Goal: Find specific page/section: Find specific page/section

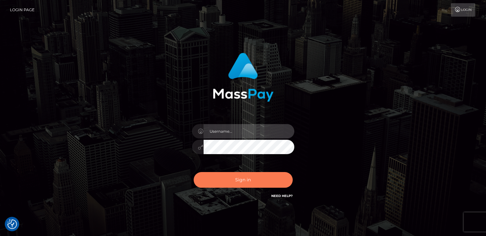
type input "nt.es"
click at [231, 186] on button "Sign in" at bounding box center [243, 180] width 99 height 16
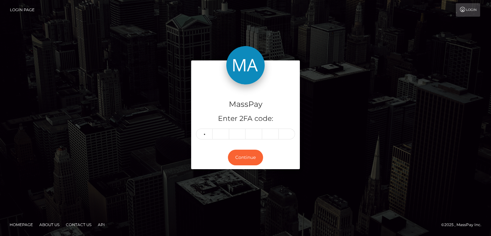
type input "5"
type input "0"
type input "5"
type input "6"
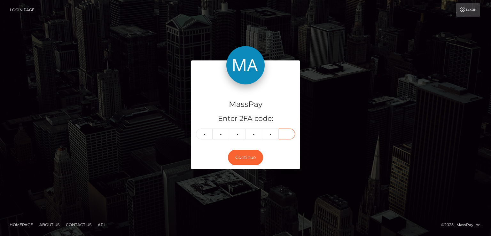
type input "4"
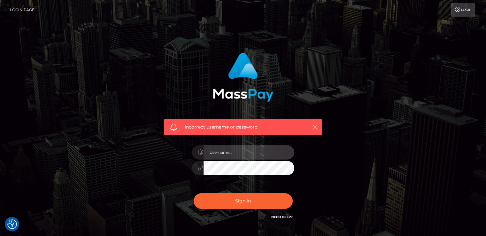
type input "nt.es"
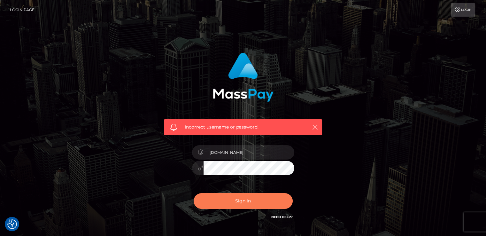
click at [235, 197] on button "Sign in" at bounding box center [243, 201] width 99 height 16
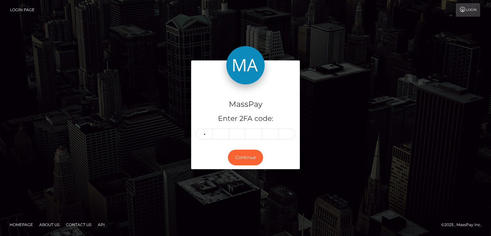
type input "5"
type input "0"
type input "5"
type input "6"
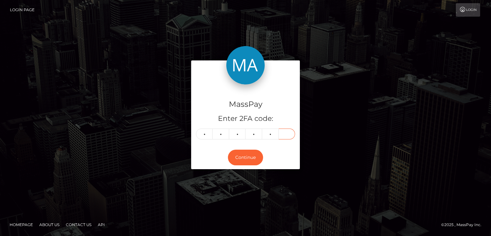
type input "1"
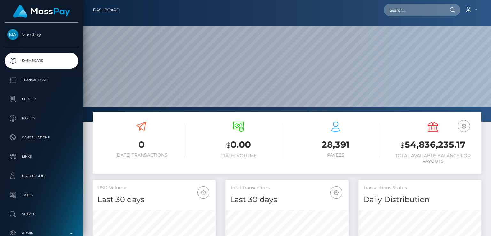
scroll to position [113, 123]
click at [473, 13] on link "Account" at bounding box center [470, 9] width 19 height 13
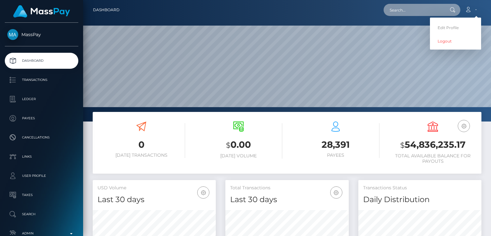
click at [417, 14] on input "text" at bounding box center [414, 10] width 60 height 12
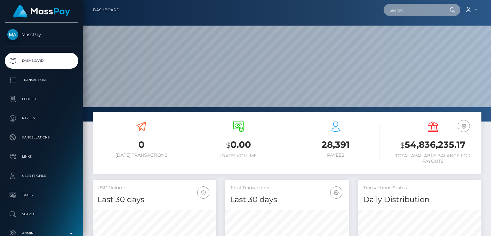
paste input "dettomcosmetics@gmail.com"
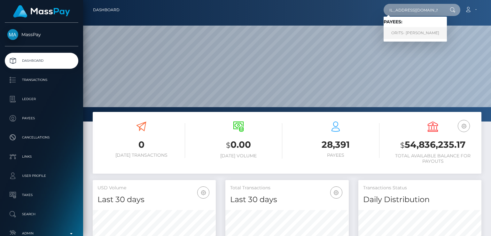
type input "dettomcosmetics@gmail.com"
click at [417, 35] on link "ORITS- EBIAGHAN Racheal" at bounding box center [415, 33] width 63 height 12
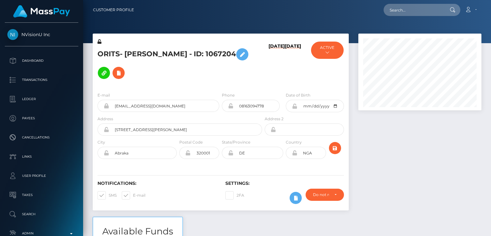
scroll to position [77, 123]
click at [376, 158] on div at bounding box center [420, 125] width 133 height 183
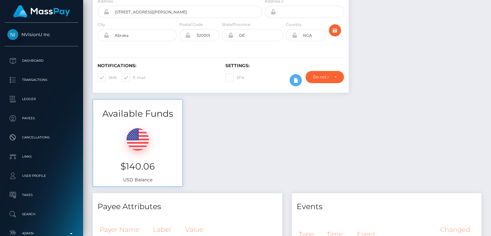
scroll to position [0, 0]
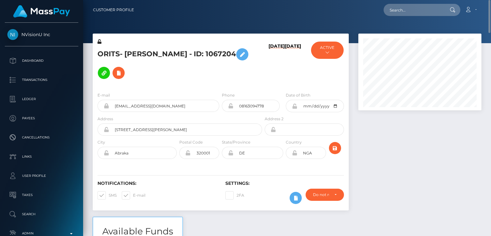
click at [387, 137] on div at bounding box center [420, 125] width 133 height 183
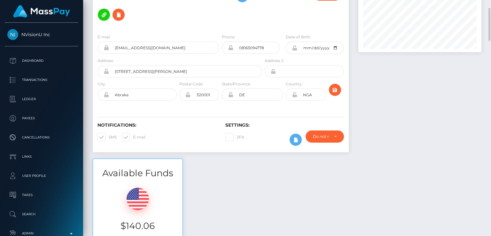
scroll to position [68, 0]
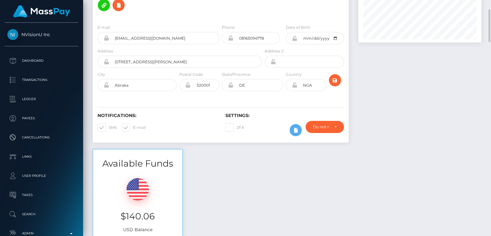
click at [395, 123] on div at bounding box center [420, 57] width 133 height 183
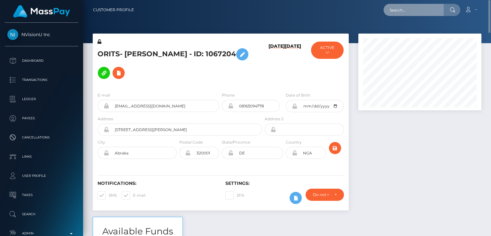
click at [396, 11] on input "text" at bounding box center [414, 10] width 60 height 12
paste input "[EMAIL_ADDRESS][DOMAIN_NAME]"
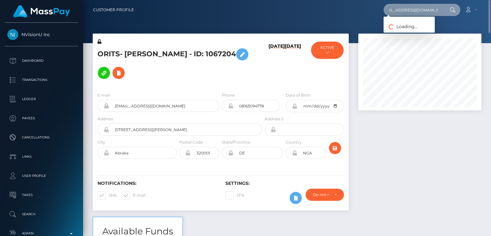
type input "[EMAIL_ADDRESS][DOMAIN_NAME]"
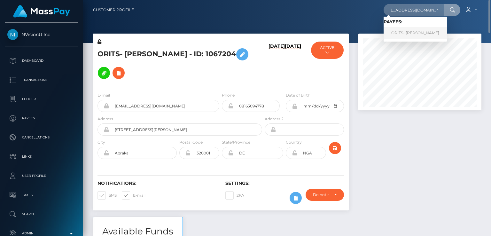
scroll to position [0, 0]
click at [412, 30] on link "ORITS- EBIAGHAN Racheal" at bounding box center [415, 33] width 63 height 12
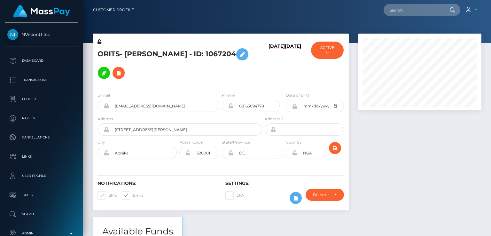
scroll to position [77, 123]
click at [386, 160] on div at bounding box center [420, 125] width 133 height 183
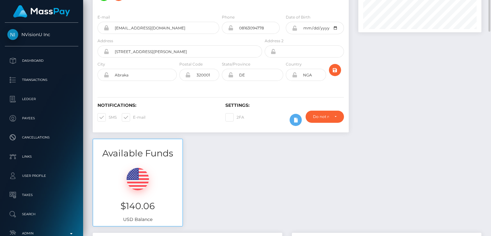
scroll to position [0, 0]
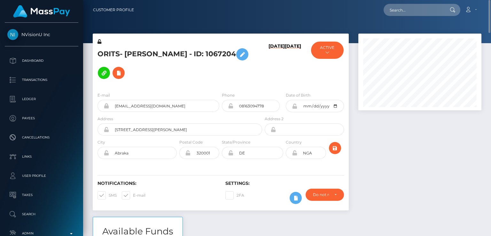
click at [142, 52] on h5 "ORITS- EBIAGHAN Racheal - ID: 1067204" at bounding box center [178, 63] width 161 height 37
drag, startPoint x: 142, startPoint y: 52, endPoint x: 148, endPoint y: 56, distance: 6.5
click at [148, 56] on h5 "ORITS- EBIAGHAN Racheal - ID: 1067204" at bounding box center [178, 63] width 161 height 37
click at [105, 53] on h5 "ORITS- EBIAGHAN Racheal - ID: 1067204" at bounding box center [178, 63] width 161 height 37
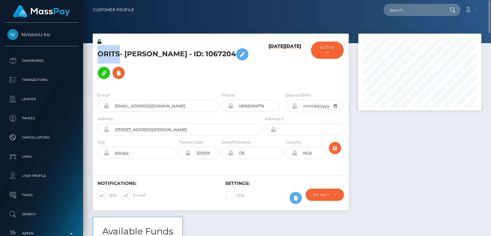
click at [105, 53] on h5 "ORITS- EBIAGHAN Racheal - ID: 1067204" at bounding box center [178, 63] width 161 height 37
copy h5 "ORITS"
click at [189, 63] on h5 "ORITS- EBIAGHAN Racheal - ID: 1067204" at bounding box center [178, 63] width 161 height 37
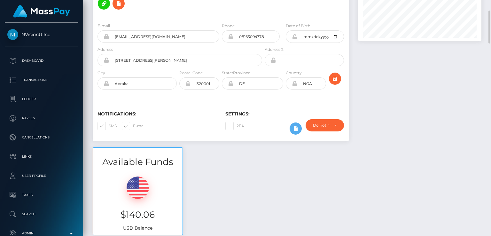
scroll to position [71, 0]
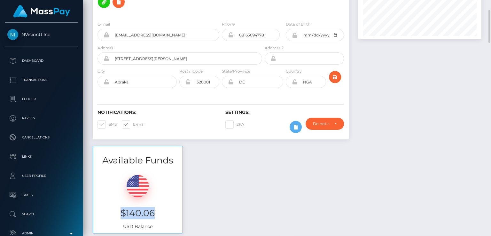
drag, startPoint x: 159, startPoint y: 207, endPoint x: 120, endPoint y: 202, distance: 38.6
click at [120, 207] on h3 "$140.06" at bounding box center [138, 213] width 80 height 12
copy h3 "$140.06"
click at [175, 210] on h3 "$140.06" at bounding box center [138, 213] width 80 height 12
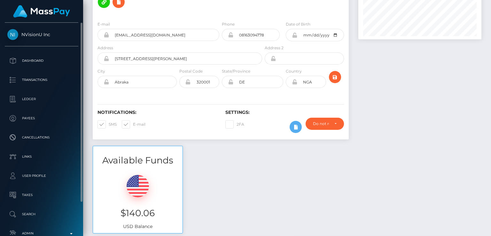
drag, startPoint x: 22, startPoint y: 29, endPoint x: 29, endPoint y: 27, distance: 7.9
click at [33, 29] on link "NVisionU Inc" at bounding box center [41, 34] width 83 height 11
drag, startPoint x: 20, startPoint y: 27, endPoint x: 50, endPoint y: 32, distance: 30.4
click at [50, 32] on div "NVisionU Inc Dashboard Transactions Ledger Payees Cancellations Links Taxes" at bounding box center [41, 129] width 83 height 212
copy span "NVisionU Inc"
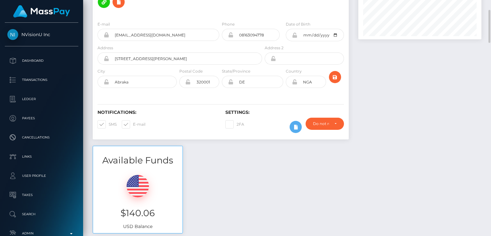
click at [226, 153] on div "Available Funds $140.06 USD Balance" at bounding box center [287, 193] width 398 height 94
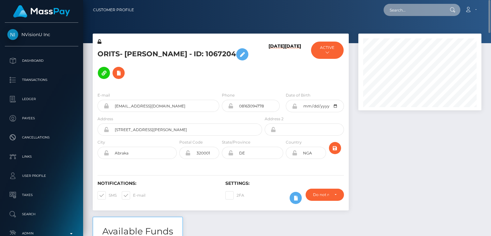
click at [414, 8] on input "text" at bounding box center [414, 10] width 60 height 12
paste input "nehakhan85058@gmail.com"
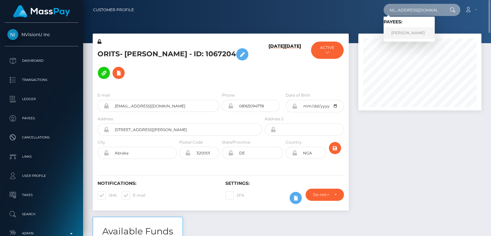
type input "nehakhan85058@gmail.com"
click at [412, 32] on link "Neha Neha" at bounding box center [409, 33] width 51 height 12
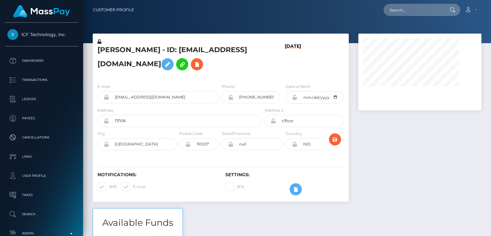
click at [405, 140] on div at bounding box center [420, 121] width 133 height 175
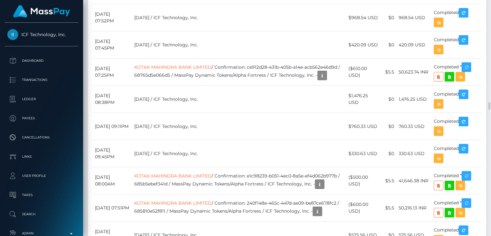
scroll to position [77, 123]
click at [457, 44] on div "Force status update" at bounding box center [452, 44] width 47 height 12
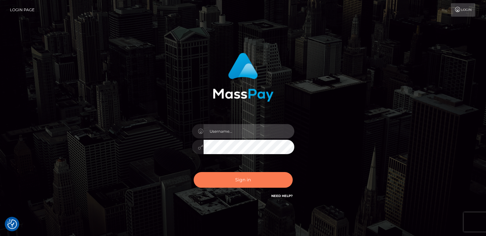
type input "[DOMAIN_NAME]"
click at [241, 184] on button "Sign in" at bounding box center [243, 180] width 99 height 16
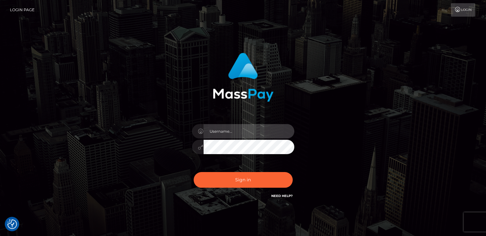
type input "[DOMAIN_NAME]"
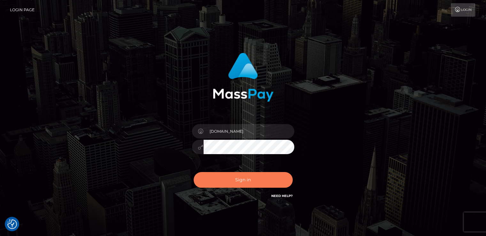
click at [241, 184] on button "Sign in" at bounding box center [243, 180] width 99 height 16
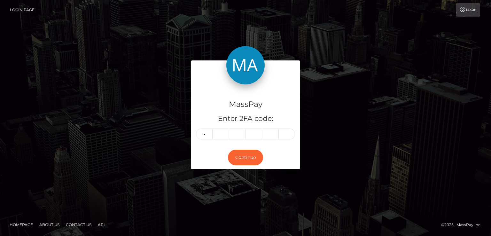
type input "4"
type input "0"
type input "6"
type input "1"
type input "2"
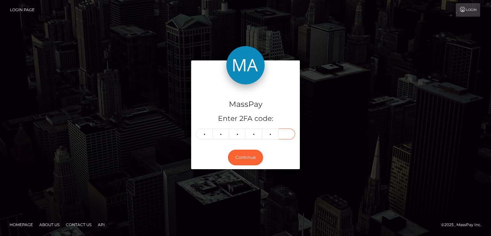
type input "5"
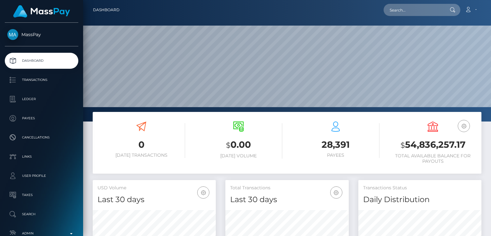
scroll to position [113, 123]
click at [422, 11] on input "text" at bounding box center [414, 10] width 60 height 12
paste input "[EMAIL_ADDRESS][DOMAIN_NAME]"
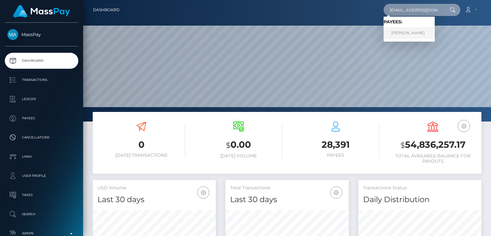
type input "[EMAIL_ADDRESS][DOMAIN_NAME]"
click at [409, 33] on link "[PERSON_NAME]" at bounding box center [409, 33] width 51 height 12
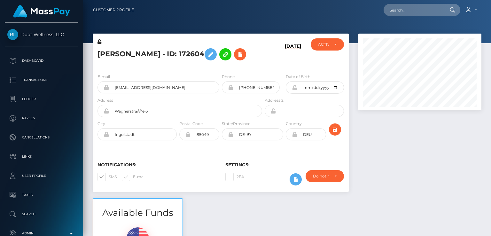
scroll to position [77, 123]
click at [109, 61] on h5 "[PERSON_NAME] - ID: 172604" at bounding box center [178, 54] width 161 height 19
click at [108, 52] on h5 "[PERSON_NAME] - ID: 172604" at bounding box center [178, 54] width 161 height 19
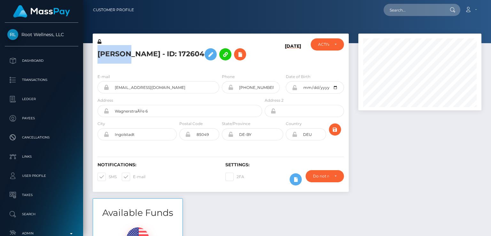
copy h5 "[PERSON_NAME]"
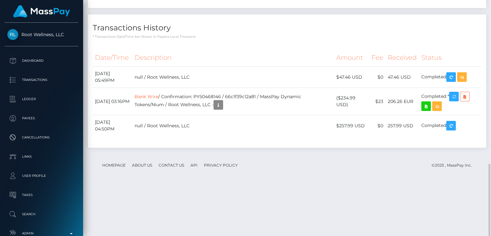
scroll to position [0, 0]
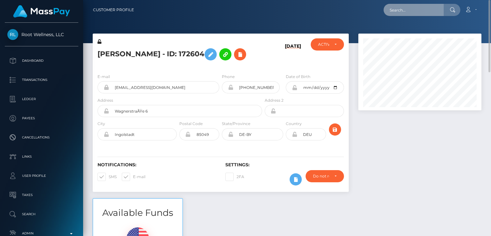
click at [421, 9] on input "text" at bounding box center [414, 10] width 60 height 12
paste input "[EMAIL_ADDRESS][DOMAIN_NAME]"
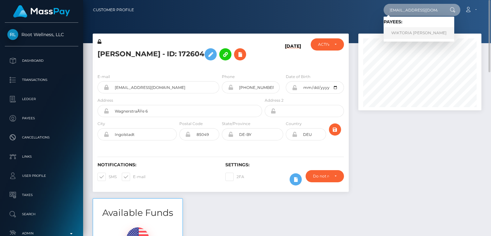
type input "[EMAIL_ADDRESS][DOMAIN_NAME]"
click at [414, 32] on link "WIKTORIA [PERSON_NAME]" at bounding box center [419, 33] width 71 height 12
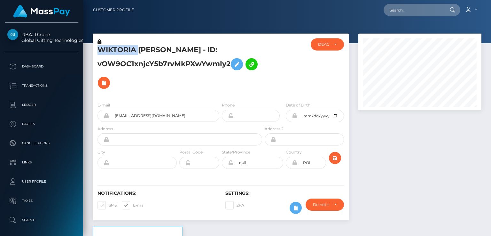
scroll to position [77, 123]
click at [184, 212] on div "Notifications: SMS E-mail" at bounding box center [157, 204] width 128 height 27
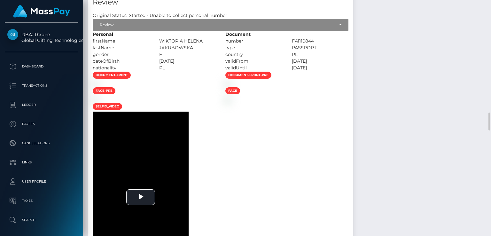
scroll to position [1629, 0]
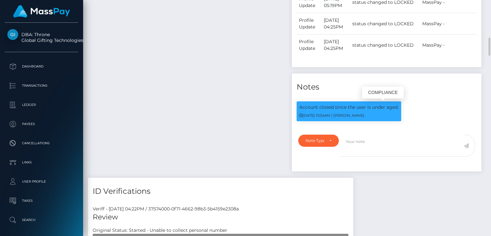
scroll to position [77, 123]
click at [316, 115] on small "12/20/24 10:34AM / Constantin Anton" at bounding box center [331, 115] width 65 height 4
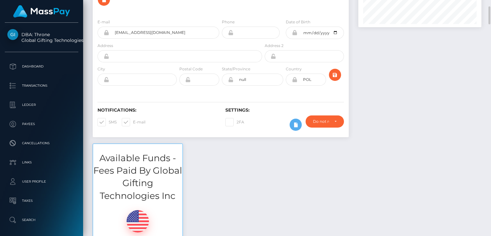
scroll to position [85, 0]
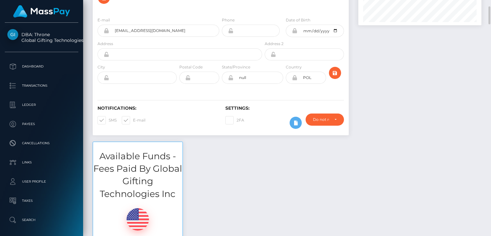
click at [202, 134] on div "Notifications: SMS E-mail Settings: 2FA" at bounding box center [221, 112] width 256 height 45
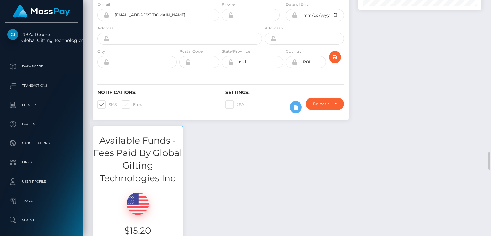
scroll to position [0, 0]
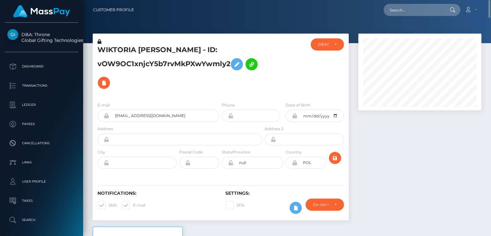
click at [258, 79] on div "WIKTORIA HELENA JAKUBOWSKA - ID: vOW9OC1xnjcY5b7rvMkPXwYwmly2" at bounding box center [178, 67] width 171 height 59
click at [262, 199] on div "2FA" at bounding box center [253, 208] width 64 height 19
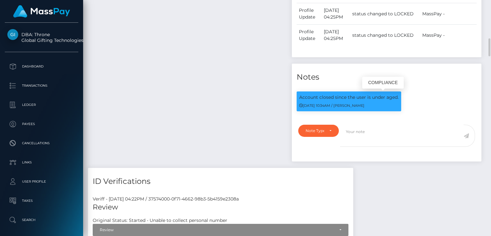
scroll to position [77, 123]
drag, startPoint x: 317, startPoint y: 105, endPoint x: 304, endPoint y: 105, distance: 13.4
click at [304, 105] on small "12/20/24 10:34AM / Constantin Anton" at bounding box center [331, 105] width 65 height 4
copy small "12/20/24"
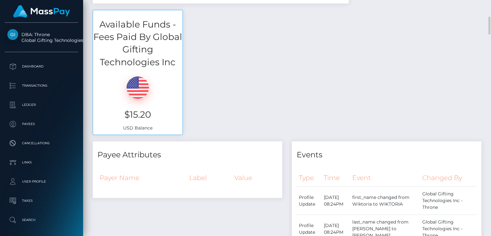
scroll to position [217, 0]
click at [143, 112] on h3 "$15.20" at bounding box center [138, 114] width 80 height 12
copy h3 "$15.20"
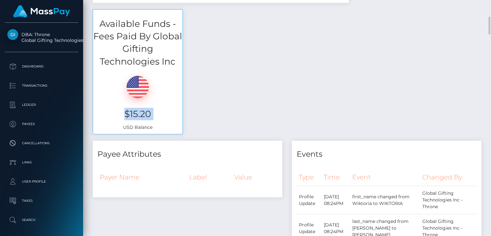
scroll to position [0, 0]
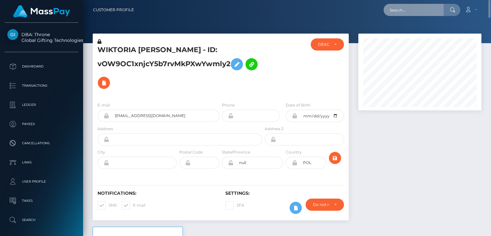
click at [398, 8] on input "text" at bounding box center [414, 10] width 60 height 12
paste input "schlundine@web.de"
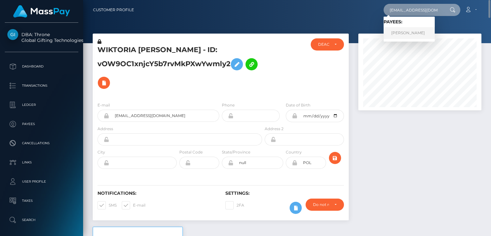
type input "schlundine@web.de"
click at [389, 36] on link "Nicole Speth" at bounding box center [409, 33] width 51 height 12
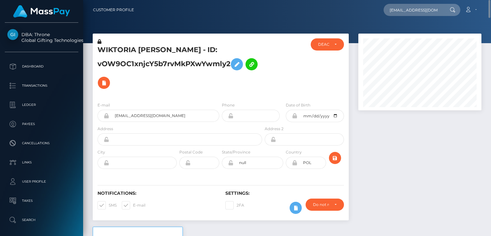
click at [389, 36] on div at bounding box center [419, 72] width 123 height 77
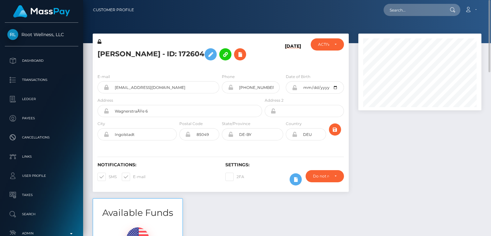
click at [105, 54] on h5 "[PERSON_NAME] - ID: 172604" at bounding box center [178, 54] width 161 height 19
copy h5 "[PERSON_NAME]"
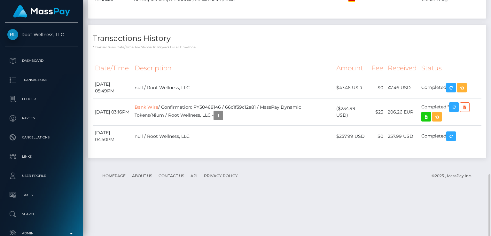
scroll to position [532, 0]
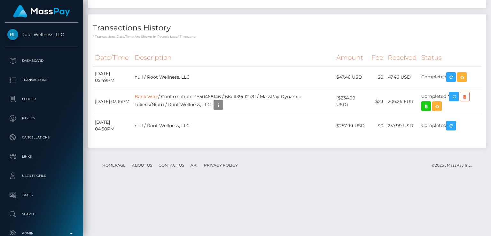
click at [5, 6] on link at bounding box center [42, 12] width 76 height 18
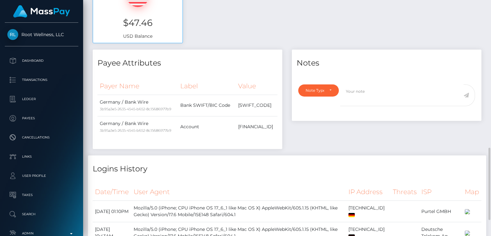
scroll to position [299, 0]
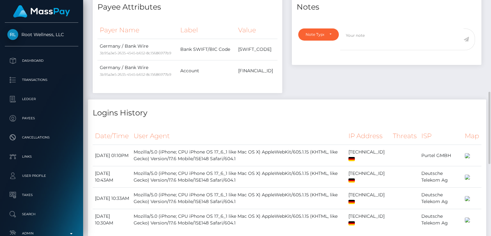
drag, startPoint x: 116, startPoint y: -4, endPoint x: 122, endPoint y: 6, distance: 12.0
click at [122, 6] on div "Payee Attributes Payer Name Label Value Germany / Bank Wire 3b95a3e5-2635-4545-…" at bounding box center [188, 43] width 190 height 99
click at [196, 119] on h4 "Logins History" at bounding box center [287, 112] width 389 height 11
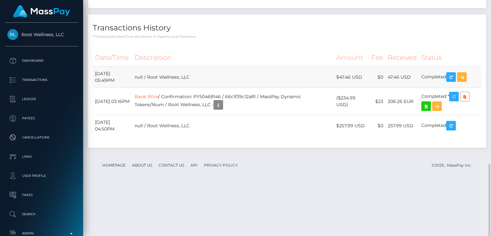
drag, startPoint x: 127, startPoint y: 124, endPoint x: 95, endPoint y: 124, distance: 32.3
click at [95, 88] on td "[DATE] 05:49PM" at bounding box center [113, 77] width 40 height 21
copy td "[DATE]"
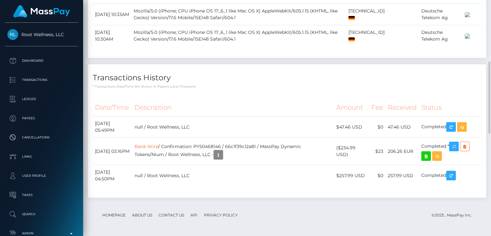
scroll to position [0, 0]
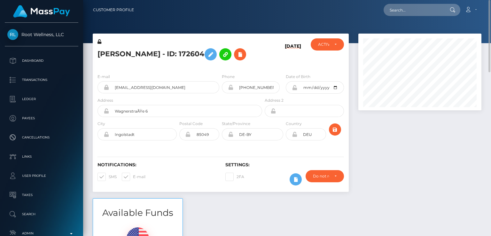
click at [408, 19] on nav "Customer Profile Loading... Loading... Account" at bounding box center [287, 10] width 408 height 20
click at [407, 12] on input "text" at bounding box center [414, 10] width 60 height 12
paste input "[EMAIL_ADDRESS][DOMAIN_NAME]"
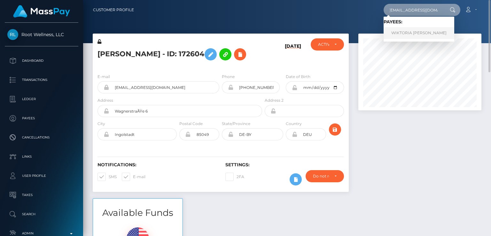
type input "[EMAIL_ADDRESS][DOMAIN_NAME]"
click at [415, 31] on link "WIKTORIA [PERSON_NAME]" at bounding box center [419, 33] width 71 height 12
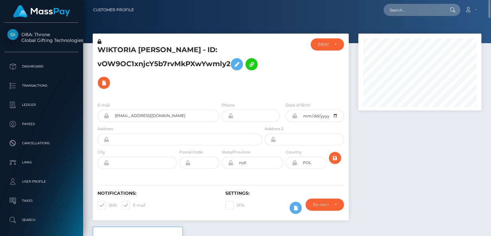
drag, startPoint x: 230, startPoint y: 62, endPoint x: 231, endPoint y: 50, distance: 11.8
click at [231, 50] on h5 "WIKTORIA HELENA JAKUBOWSKA - ID: vOW9OC1xnjcY5b7rvMkPXwYwmly2" at bounding box center [178, 68] width 161 height 47
copy h5 "ID: vOW9OC1xnjcY5b7rvMkPXwYwmly2"
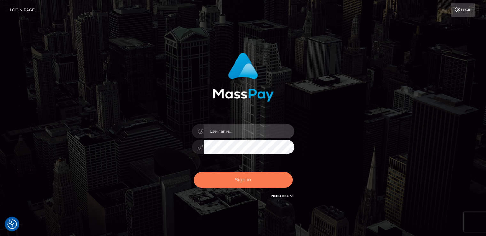
type input "[DOMAIN_NAME]"
click at [236, 178] on button "Sign in" at bounding box center [243, 180] width 99 height 16
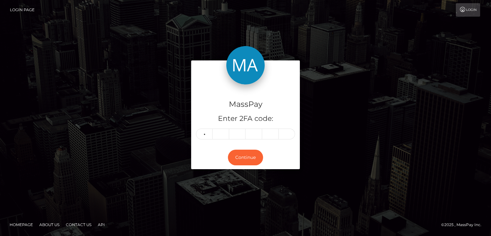
type input "6"
type input "1"
type input "3"
type input "7"
type input "0"
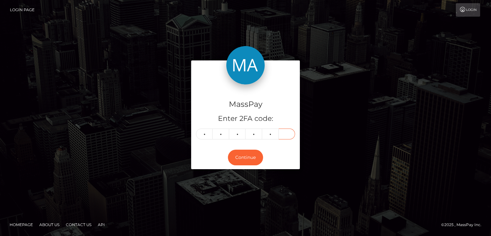
type input "3"
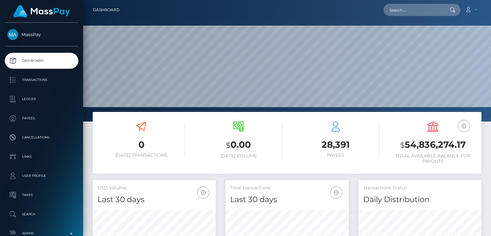
scroll to position [113, 123]
click at [437, 10] on input "text" at bounding box center [414, 10] width 60 height 12
paste input "[EMAIL_ADDRESS][DOMAIN_NAME]"
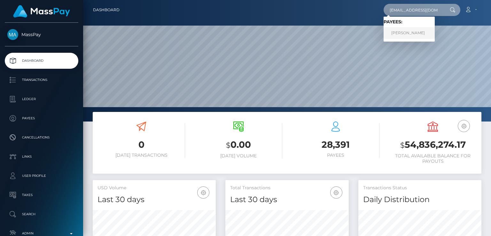
type input "[EMAIL_ADDRESS][DOMAIN_NAME]"
click at [428, 32] on link "[PERSON_NAME]" at bounding box center [409, 33] width 51 height 12
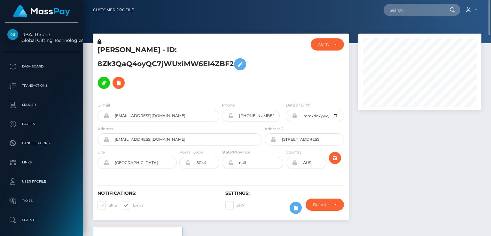
click at [116, 48] on h5 "[PERSON_NAME] - ID: 8Zk3QaQ4oyQC7jWUxiMW6EI4ZBF2" at bounding box center [178, 68] width 161 height 47
copy h5 "[PERSON_NAME]"
click at [268, 50] on div at bounding box center [284, 67] width 43 height 59
click at [118, 52] on h5 "[PERSON_NAME] - ID: 8Zk3QaQ4oyQC7jWUxiMW6EI4ZBF2" at bounding box center [178, 68] width 161 height 47
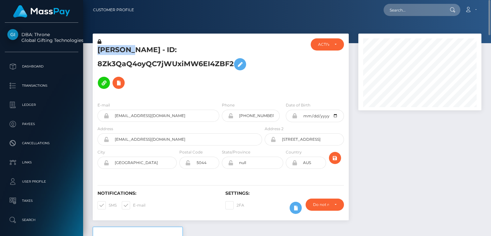
click at [118, 52] on h5 "[PERSON_NAME] - ID: 8Zk3QaQ4oyQC7jWUxiMW6EI4ZBF2" at bounding box center [178, 68] width 161 height 47
copy h5 "[PERSON_NAME]"
click at [249, 87] on h5 "[PERSON_NAME] - ID: 8Zk3QaQ4oyQC7jWUxiMW6EI4ZBF2" at bounding box center [178, 68] width 161 height 47
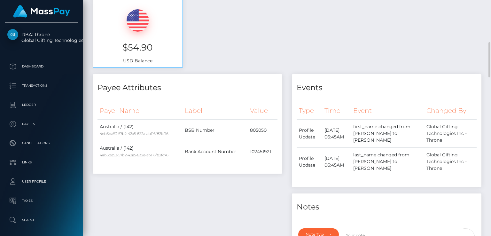
scroll to position [285, 0]
drag, startPoint x: 155, startPoint y: 48, endPoint x: 125, endPoint y: 43, distance: 30.1
click at [125, 43] on h3 "$54.90" at bounding box center [138, 47] width 80 height 12
copy h3 "$54.90"
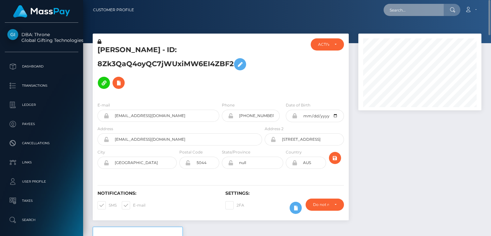
click at [412, 11] on input "text" at bounding box center [414, 10] width 60 height 12
paste input "[EMAIL_ADDRESS][DOMAIN_NAME]"
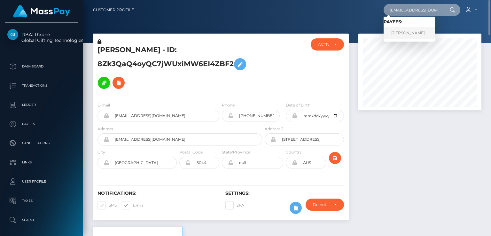
type input "[EMAIL_ADDRESS][DOMAIN_NAME]"
click at [399, 34] on link "Nicole Speth" at bounding box center [409, 33] width 51 height 12
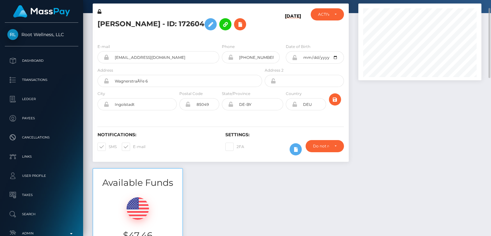
scroll to position [29, 0]
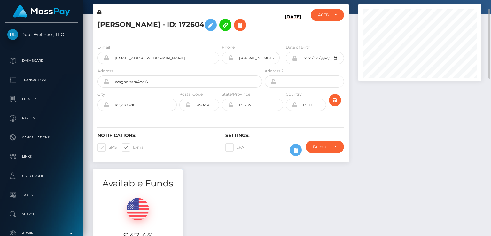
click at [107, 22] on h5 "[PERSON_NAME] - ID: 172604" at bounding box center [178, 25] width 161 height 19
copy h5 "Nicole"
click at [263, 180] on div "Available Funds $47.46 USD Balance" at bounding box center [287, 216] width 398 height 94
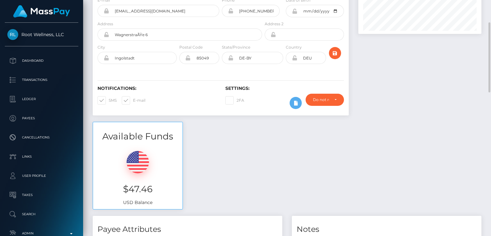
scroll to position [75, 0]
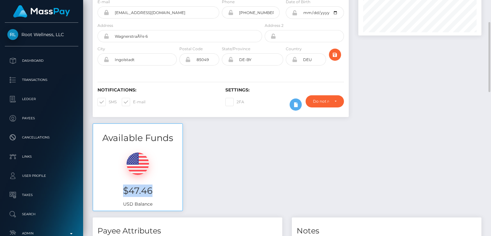
drag, startPoint x: 157, startPoint y: 191, endPoint x: 123, endPoint y: 187, distance: 34.1
click at [123, 187] on h3 "$47.46" at bounding box center [138, 190] width 80 height 12
copy h3 "$47.46"
click at [198, 192] on div "Available Funds $47.46 USD Balance" at bounding box center [287, 170] width 398 height 94
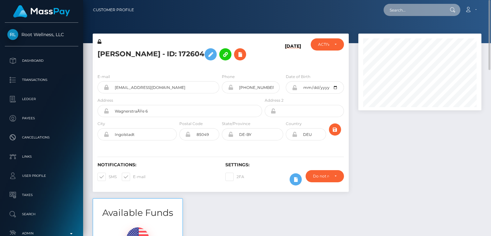
click at [416, 14] on input "text" at bounding box center [414, 10] width 60 height 12
paste input "hopeheavenofficial@gmail.com"
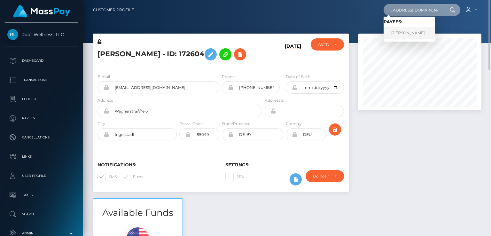
type input "hopeheavenofficial@gmail.com"
click at [435, 36] on link "MAXIMILIAN BENEDICT BROCKMANN" at bounding box center [409, 33] width 51 height 12
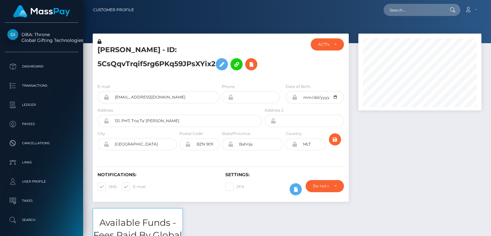
scroll to position [77, 123]
click at [389, 6] on input "text" at bounding box center [414, 10] width 60 height 12
paste input "[EMAIL_ADDRESS][DOMAIN_NAME]"
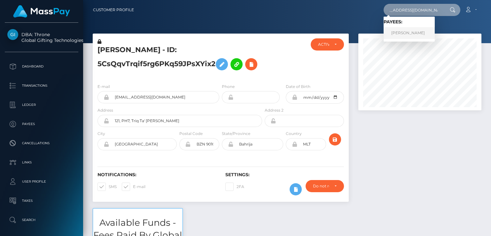
type input "[EMAIL_ADDRESS][DOMAIN_NAME]"
click at [421, 35] on link "MAXIMILIAN BENEDICT BROCKMANN" at bounding box center [409, 33] width 51 height 12
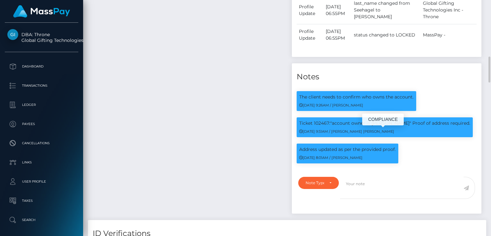
scroll to position [77, 123]
click at [394, 70] on div "Notes" at bounding box center [387, 72] width 190 height 19
click at [406, 77] on h4 "Notes" at bounding box center [387, 76] width 180 height 11
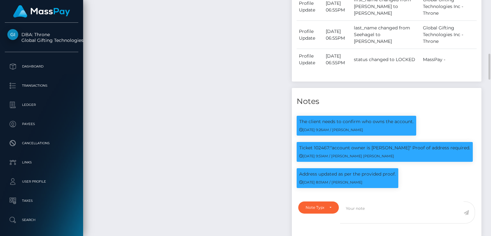
scroll to position [491, 0]
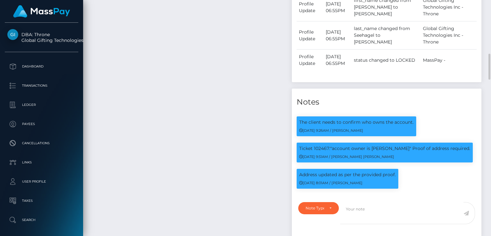
click at [368, 106] on h4 "Notes" at bounding box center [387, 102] width 180 height 11
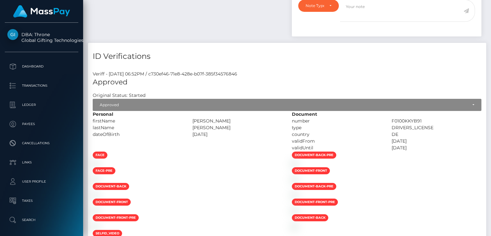
scroll to position [0, 0]
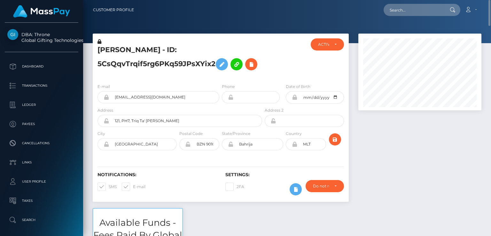
click at [117, 49] on h5 "MAXIMILIAN BENEDICT BROCKMANN - ID: 5CsQqvTrqif5rg6PKq59JPsXYix2" at bounding box center [178, 59] width 161 height 28
copy h5 "MAXIMILIAN"
click at [408, 11] on input "text" at bounding box center [414, 10] width 60 height 12
paste input "schlundine@web.de"
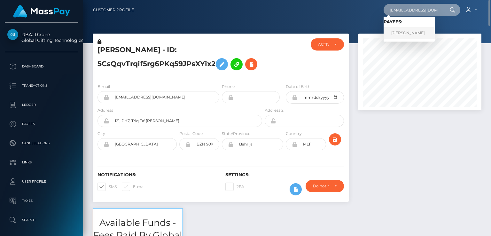
type input "schlundine@web.de"
click at [398, 30] on link "Nicole Speth" at bounding box center [409, 33] width 51 height 12
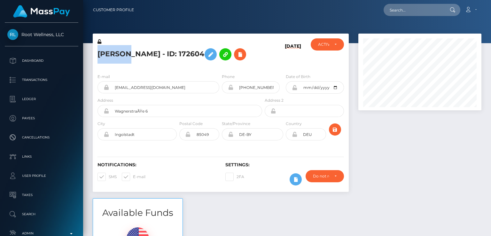
scroll to position [77, 123]
click at [164, 68] on div "[PERSON_NAME] - ID: 172604" at bounding box center [178, 53] width 171 height 30
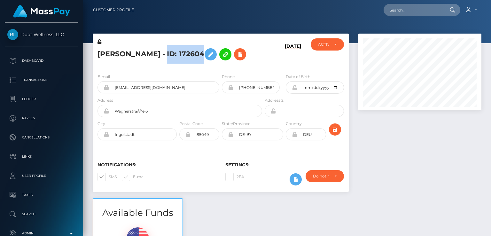
drag, startPoint x: 188, startPoint y: 54, endPoint x: 151, endPoint y: 55, distance: 36.5
click at [151, 55] on h5 "[PERSON_NAME] - ID: 172604" at bounding box center [178, 54] width 161 height 19
copy h5 "ID: 172604"
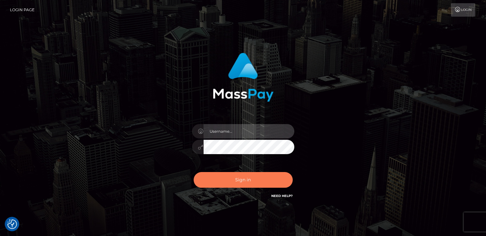
type input "[DOMAIN_NAME]"
click at [227, 183] on button "Sign in" at bounding box center [243, 180] width 99 height 16
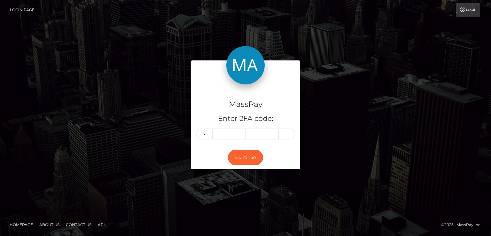
type input "7"
type input "4"
type input "6"
type input "1"
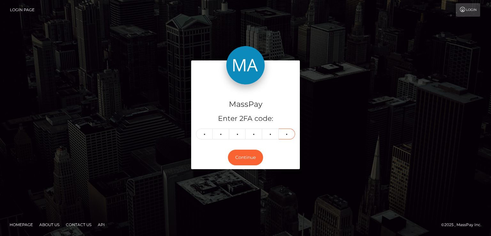
type input "1"
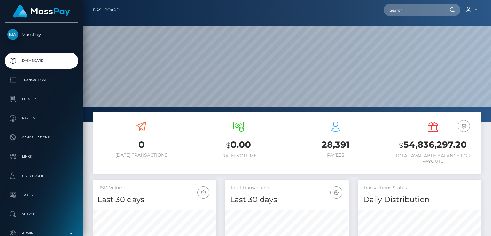
scroll to position [113, 123]
click at [402, 14] on input "text" at bounding box center [414, 10] width 60 height 12
paste input "[EMAIL_ADDRESS][PERSON_NAME][DOMAIN_NAME][PERSON_NAME]"
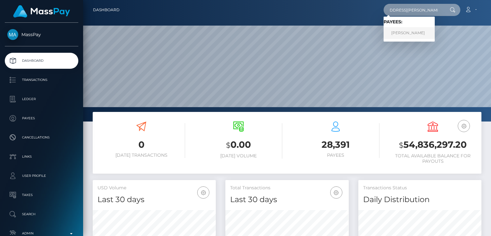
type input "[EMAIL_ADDRESS][PERSON_NAME][DOMAIN_NAME][PERSON_NAME]"
click at [404, 34] on link "[PERSON_NAME]" at bounding box center [409, 33] width 51 height 12
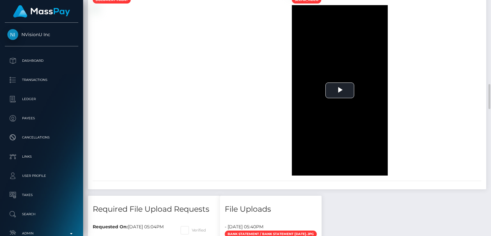
scroll to position [922, 0]
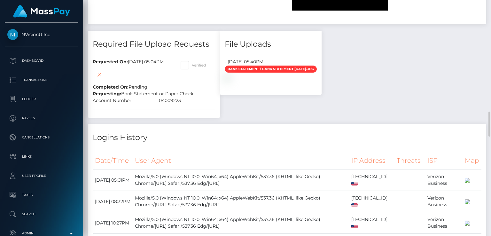
scroll to position [963, 0]
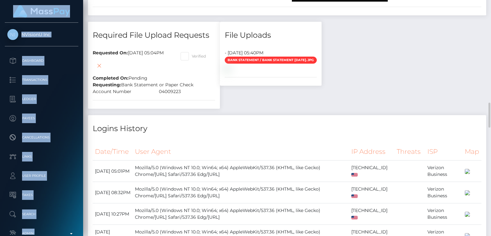
drag, startPoint x: 231, startPoint y: 96, endPoint x: 284, endPoint y: -28, distance: 134.5
click at [284, 0] on html "NVisionU Inc Dashboard Transactions Ledger Payees Cancellations" at bounding box center [245, 118] width 491 height 236
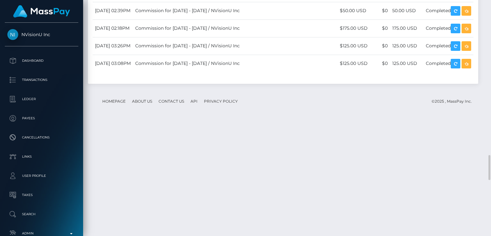
scroll to position [1456, 0]
copy div "04009223"
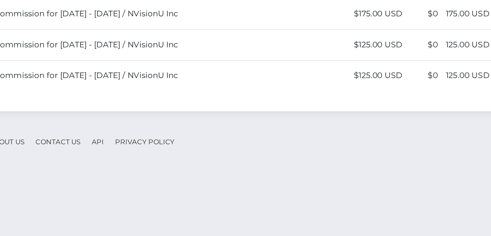
scroll to position [1479, 0]
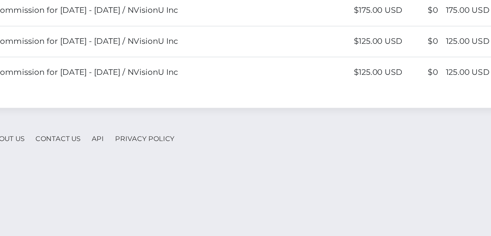
drag, startPoint x: 398, startPoint y: 89, endPoint x: 345, endPoint y: 70, distance: 56.4
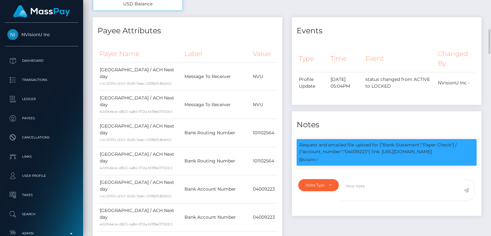
scroll to position [0, 0]
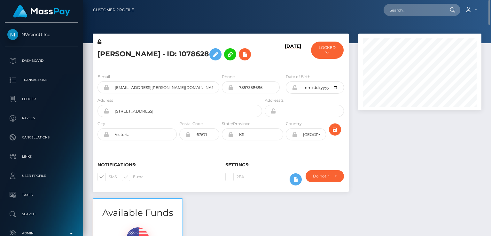
click at [112, 50] on h5 "Chase Schumacher - ID: 1078628" at bounding box center [178, 54] width 161 height 19
copy h5 "Chase"
click at [428, 10] on input "text" at bounding box center [414, 10] width 60 height 12
paste input "[EMAIL_ADDRESS][DOMAIN_NAME]"
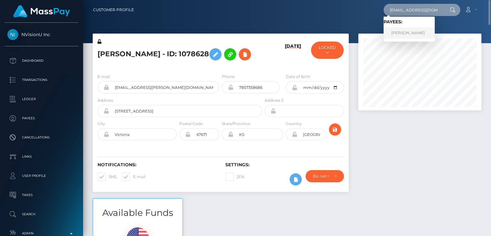
type input "[EMAIL_ADDRESS][DOMAIN_NAME]"
click at [423, 33] on link "MIKEL ANN EADES" at bounding box center [409, 33] width 51 height 12
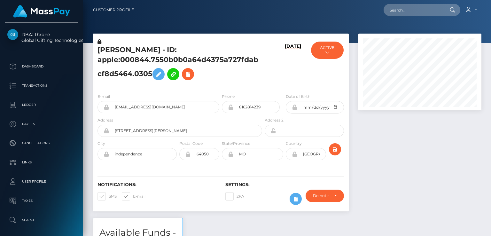
scroll to position [77, 123]
click at [112, 51] on h5 "[PERSON_NAME] - ID: apple:000844.7550b0b0a64d4375a727fdabcf8d5464.0305" at bounding box center [178, 64] width 161 height 38
click at [112, 51] on h5 "MIKEL ANN EADES - ID: apple:000844.7550b0b0a64d4375a727fdabcf8d5464.0305" at bounding box center [178, 64] width 161 height 38
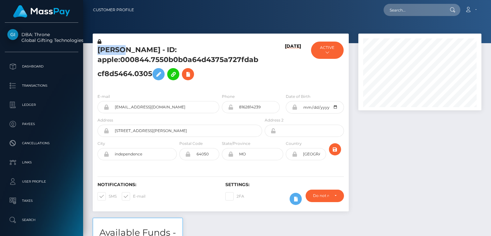
click at [112, 51] on h5 "MIKEL ANN EADES - ID: apple:000844.7550b0b0a64d4375a727fdabcf8d5464.0305" at bounding box center [178, 64] width 161 height 38
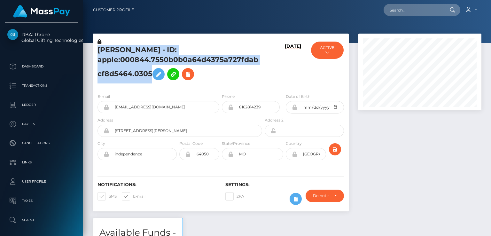
click at [112, 51] on h5 "MIKEL ANN EADES - ID: apple:000844.7550b0b0a64d4375a727fdabcf8d5464.0305" at bounding box center [178, 64] width 161 height 38
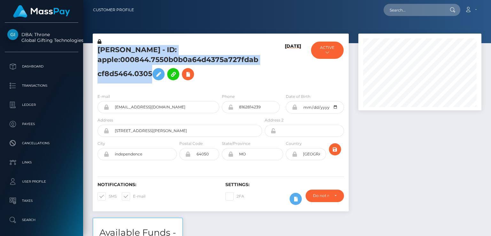
click at [111, 47] on h5 "MIKEL ANN EADES - ID: apple:000844.7550b0b0a64d4375a727fdabcf8d5464.0305" at bounding box center [178, 64] width 161 height 38
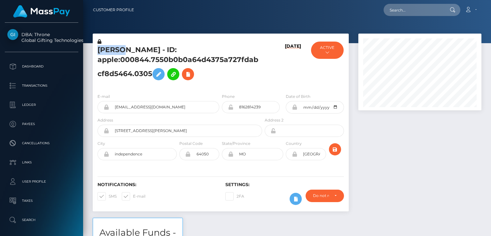
click at [111, 47] on h5 "MIKEL ANN EADES - ID: apple:000844.7550b0b0a64d4375a727fdabcf8d5464.0305" at bounding box center [178, 64] width 161 height 38
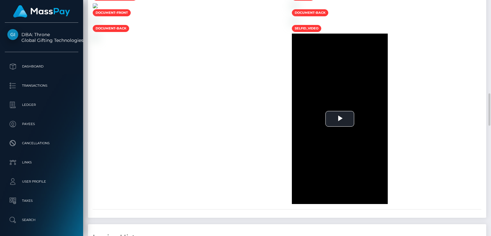
scroll to position [683, 0]
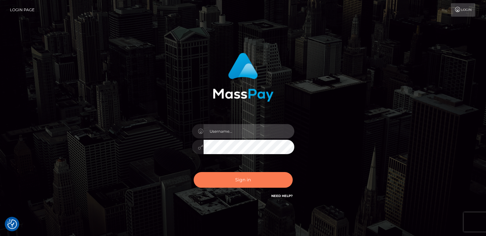
type input "[DOMAIN_NAME]"
click at [244, 181] on button "Sign in" at bounding box center [243, 180] width 99 height 16
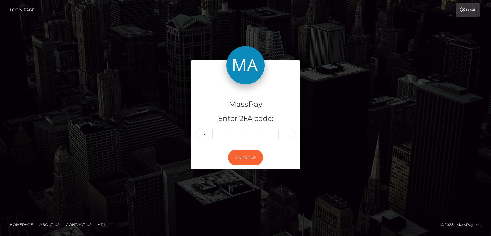
type input "5"
type input "4"
type input "9"
type input "2"
type input "4"
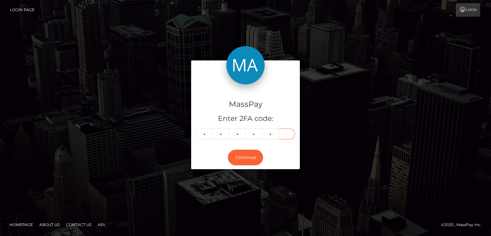
type input "5"
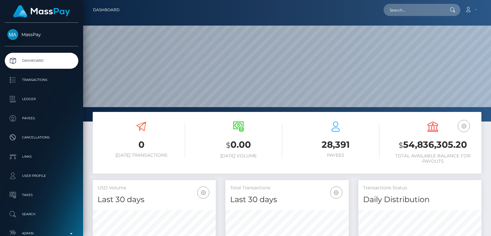
scroll to position [113, 123]
click at [435, 7] on input "text" at bounding box center [414, 10] width 60 height 12
paste input "[EMAIL_ADDRESS][DOMAIN_NAME]"
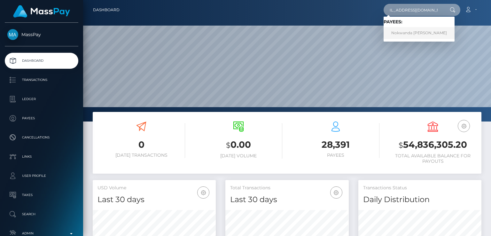
type input "[EMAIL_ADDRESS][DOMAIN_NAME]"
click at [406, 29] on link "Nokwanda Patricia Vezi" at bounding box center [419, 33] width 71 height 12
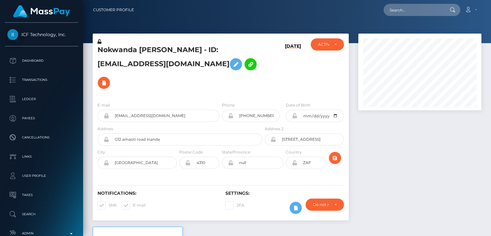
scroll to position [77, 123]
click at [122, 46] on h5 "Nokwanda [PERSON_NAME] - ID: [EMAIL_ADDRESS][DOMAIN_NAME]" at bounding box center [178, 68] width 161 height 47
click at [122, 51] on h5 "Nokwanda [PERSON_NAME] - ID: [EMAIL_ADDRESS][DOMAIN_NAME]" at bounding box center [178, 68] width 161 height 47
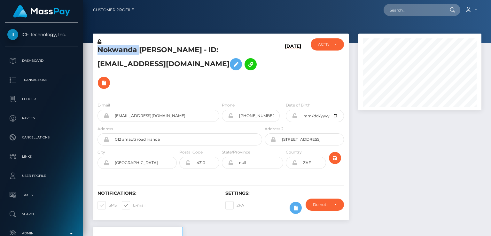
copy h5 "Nokwanda"
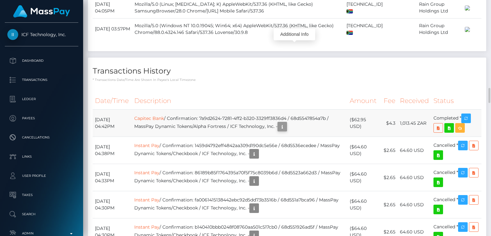
click at [286, 123] on icon "button" at bounding box center [283, 127] width 8 height 8
click at [292, 35] on div "Additional Info" at bounding box center [295, 34] width 42 height 12
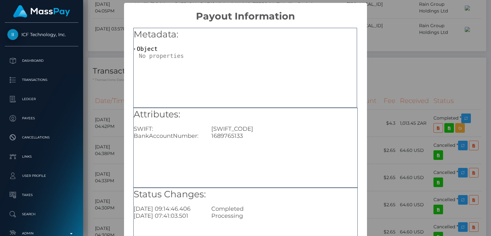
click at [394, 92] on div "× Payout Information Metadata: Object Attributes: SWIFT: CABLZAJJXXX BankAccoun…" at bounding box center [245, 118] width 491 height 236
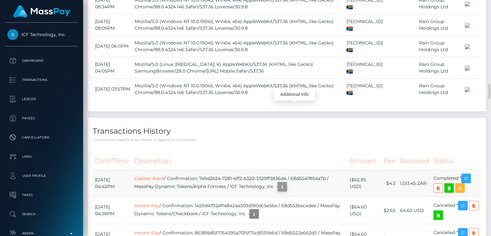
click at [286, 183] on icon "button" at bounding box center [283, 187] width 8 height 8
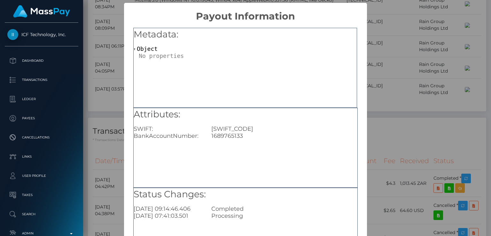
click at [227, 138] on div "1689765133" at bounding box center [284, 135] width 155 height 7
copy div "1689765133"
click at [90, 87] on div "× Payout Information Metadata: Object Attributes: SWIFT: CABLZAJJXXX BankAccoun…" at bounding box center [245, 118] width 491 height 236
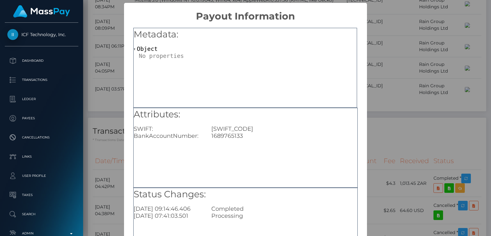
click at [90, 87] on div "× Payout Information Metadata: Object Attributes: SWIFT: CABLZAJJXXX BankAccoun…" at bounding box center [245, 118] width 491 height 236
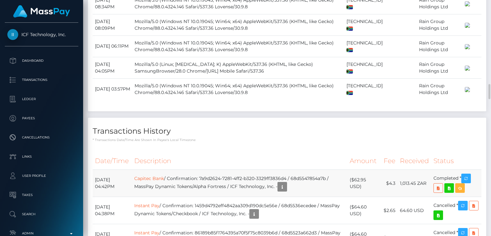
drag, startPoint x: 426, startPoint y: 106, endPoint x: 401, endPoint y: 105, distance: 24.6
click at [401, 170] on td "1,013.45 ZAR" at bounding box center [415, 183] width 34 height 27
copy td "1,013.45 ZAR"
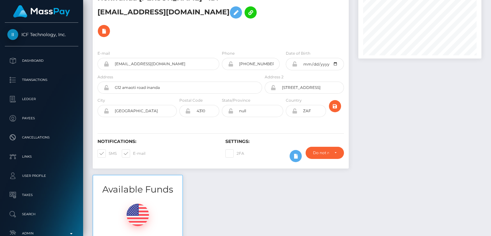
scroll to position [0, 0]
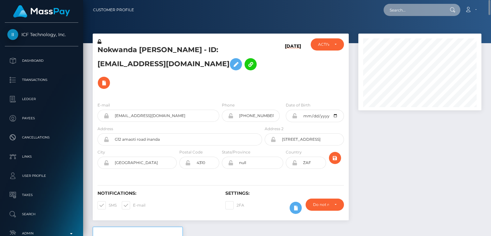
click at [404, 7] on input "text" at bounding box center [414, 10] width 60 height 12
paste input "[EMAIL_ADDRESS][DOMAIN_NAME]"
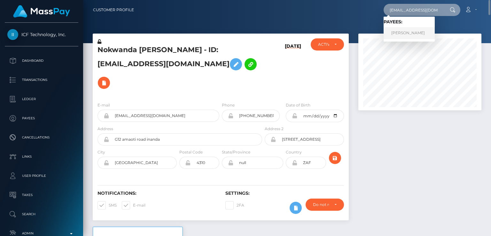
type input "[EMAIL_ADDRESS][DOMAIN_NAME]"
click at [413, 33] on link "AARON MICHAEL MINGS" at bounding box center [409, 33] width 51 height 12
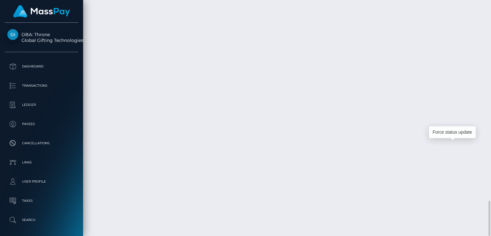
scroll to position [77, 123]
click at [451, 130] on div "Force status update" at bounding box center [452, 132] width 47 height 12
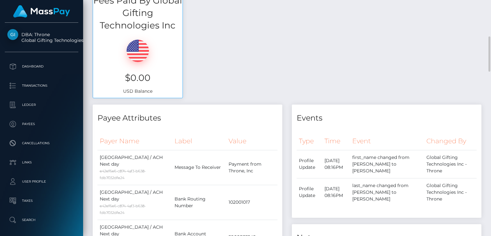
scroll to position [0, 0]
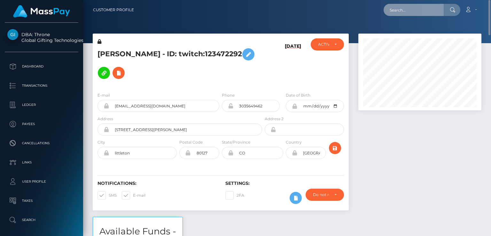
click at [410, 10] on input "text" at bounding box center [414, 10] width 60 height 12
paste input "[EMAIL_ADDRESS][DOMAIN_NAME]"
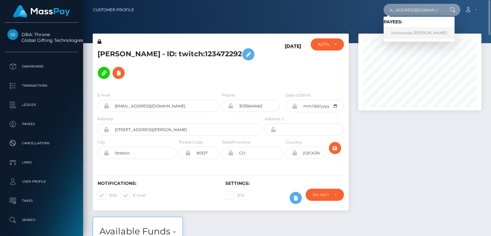
type input "[EMAIL_ADDRESS][DOMAIN_NAME]"
click at [405, 32] on link "Nokwanda Patricia Vezi" at bounding box center [419, 33] width 71 height 12
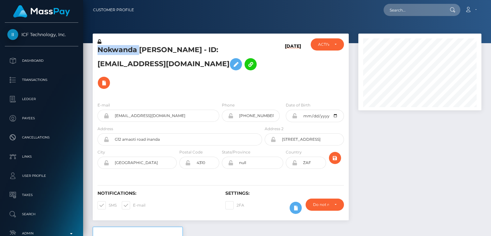
scroll to position [77, 123]
click at [207, 191] on div "Notifications: SMS E-mail" at bounding box center [157, 204] width 128 height 27
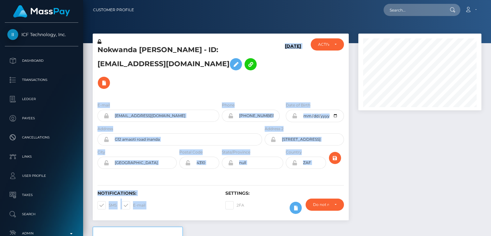
drag, startPoint x: 207, startPoint y: 190, endPoint x: 252, endPoint y: 78, distance: 120.7
click at [252, 78] on div "Nokwanda [PERSON_NAME] - ID: [EMAIL_ADDRESS][DOMAIN_NAME] [DATE] CLOSED" at bounding box center [221, 127] width 256 height 187
click at [214, 195] on div "Notifications: SMS E-mail" at bounding box center [157, 204] width 128 height 27
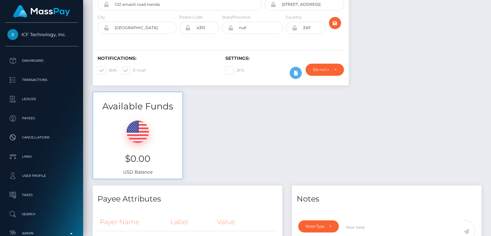
scroll to position [0, 0]
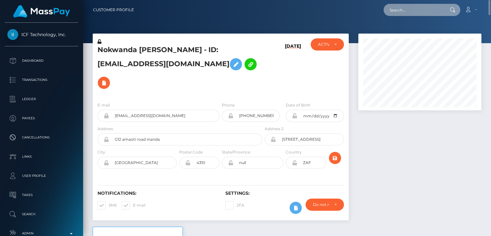
click at [421, 8] on input "text" at bounding box center [414, 10] width 60 height 12
paste input "[EMAIL_ADDRESS][DOMAIN_NAME]"
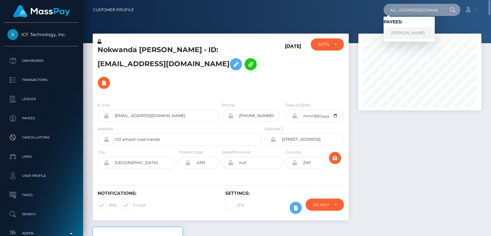
type input "[EMAIL_ADDRESS][DOMAIN_NAME]"
click at [409, 36] on link "[PERSON_NAME]" at bounding box center [409, 33] width 51 height 12
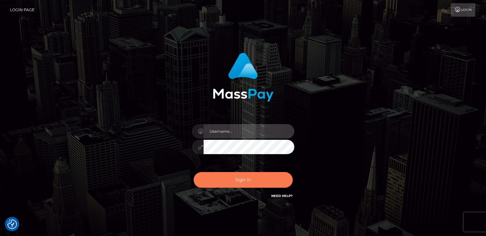
type input "[DOMAIN_NAME]"
click at [219, 180] on button "Sign in" at bounding box center [243, 180] width 99 height 16
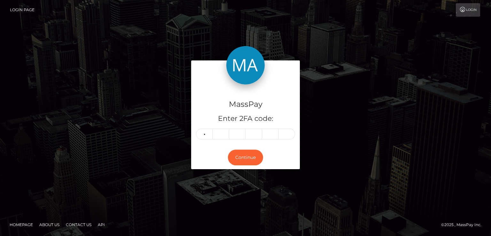
type input "6"
type input "3"
type input "2"
type input "9"
type input "5"
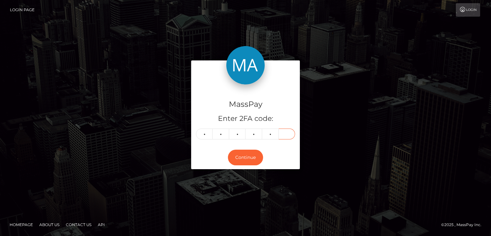
type input "1"
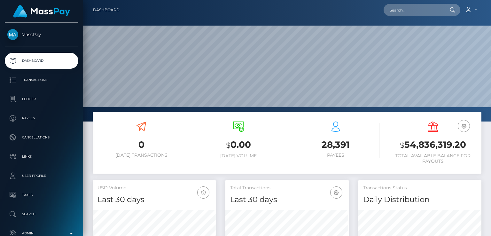
scroll to position [113, 123]
click at [428, 14] on input "text" at bounding box center [414, 10] width 60 height 12
paste input "ybemeo1810@gmail.com"
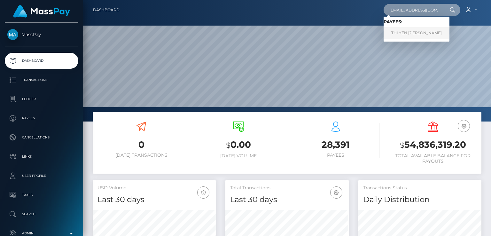
type input "ybemeo1810@gmail.com"
click at [413, 35] on link "THI YEN ANH LE" at bounding box center [417, 33] width 66 height 12
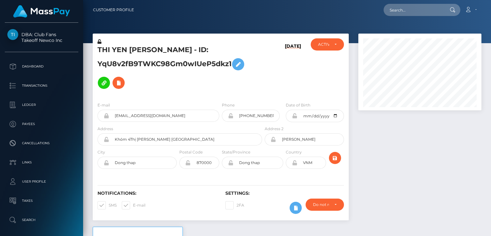
scroll to position [77, 123]
click at [112, 47] on h5 "THI YEN [PERSON_NAME] - ID: YqU8v2fB9TWKC98Gm0wIUeP5dkz1" at bounding box center [178, 68] width 161 height 47
drag, startPoint x: 125, startPoint y: 50, endPoint x: 97, endPoint y: 50, distance: 28.8
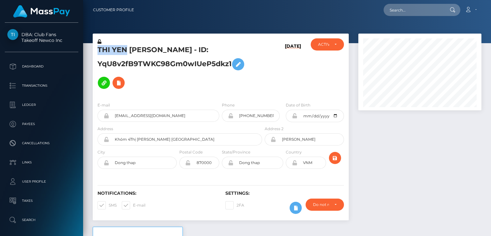
click at [97, 50] on div "THI YEN [PERSON_NAME] - ID: YqU8v2fB9TWKC98Gm0wIUeP5dkz1" at bounding box center [178, 67] width 171 height 59
copy h5 "[PERSON_NAME]"
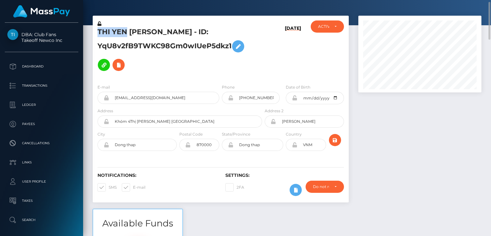
scroll to position [17, 0]
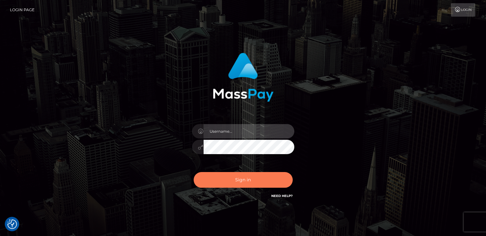
type input "[DOMAIN_NAME]"
click at [227, 183] on button "Sign in" at bounding box center [243, 180] width 99 height 16
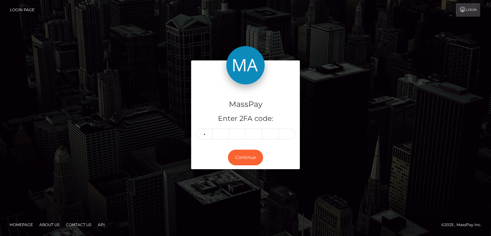
type input "6"
type input "0"
type input "2"
type input "1"
type input "3"
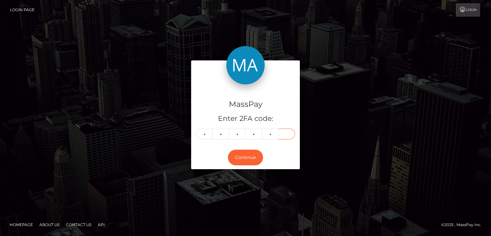
type input "2"
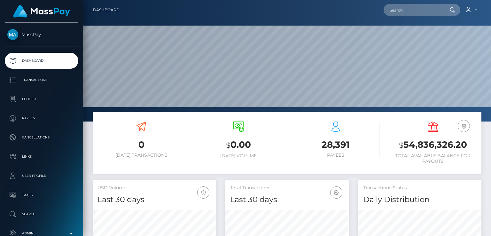
scroll to position [113, 123]
click at [402, 12] on input "text" at bounding box center [414, 10] width 60 height 12
paste input "yourgoddesslanaa@gmail.com"
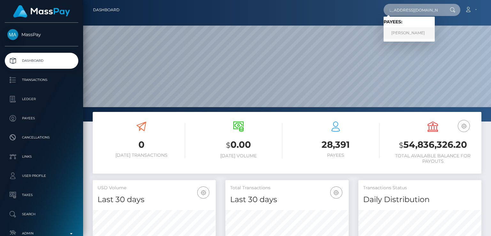
type input "yourgoddesslanaa@gmail.com"
click at [411, 35] on link "HANNAH L BOYER" at bounding box center [409, 33] width 51 height 12
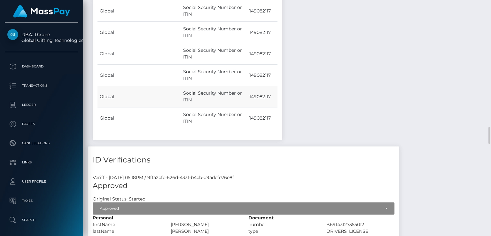
scroll to position [1736, 0]
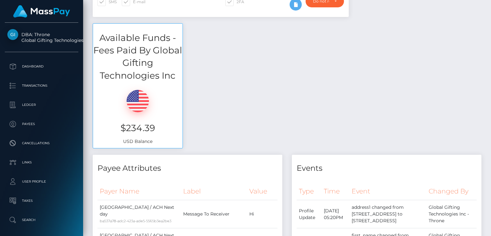
scroll to position [0, 0]
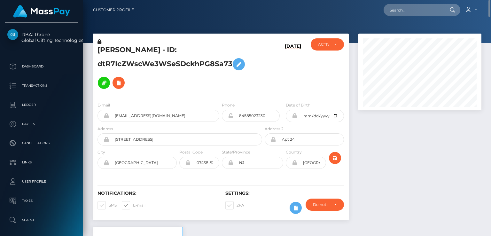
click at [108, 48] on h5 "[PERSON_NAME] - ID: dtR7IcZWscWe3WSeSDckhPG8Sa73" at bounding box center [178, 68] width 161 height 47
copy h5 "[PERSON_NAME]"
click at [404, 19] on nav "Customer Profile Loading... Loading... Account" at bounding box center [287, 10] width 408 height 20
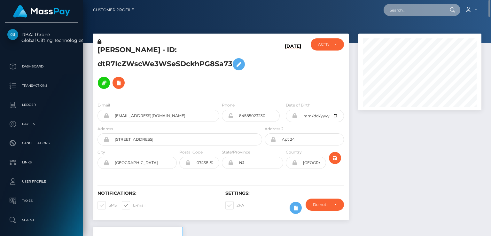
click at [402, 10] on input "text" at bounding box center [414, 10] width 60 height 12
paste input "[EMAIL_ADDRESS][DOMAIN_NAME]"
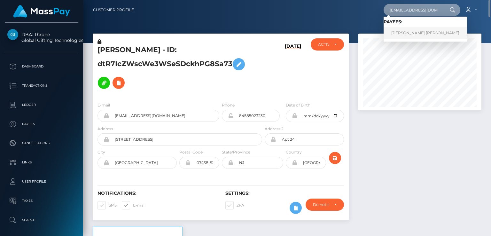
type input "[EMAIL_ADDRESS][DOMAIN_NAME]"
click at [396, 29] on link "[PERSON_NAME] [PERSON_NAME]" at bounding box center [425, 33] width 83 height 12
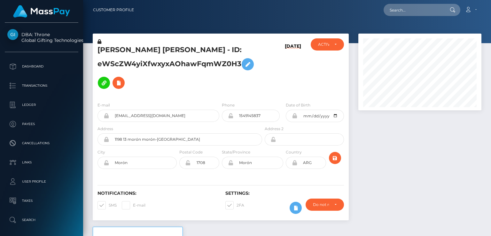
scroll to position [77, 123]
click at [402, 4] on input "text" at bounding box center [414, 10] width 60 height 12
paste input "[EMAIL_ADDRESS][DOMAIN_NAME]"
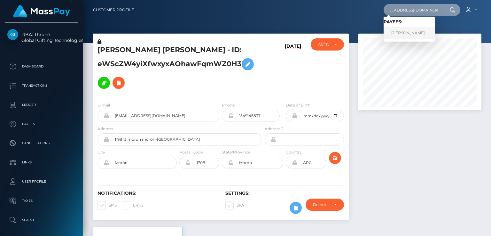
type input "[EMAIL_ADDRESS][DOMAIN_NAME]"
click at [394, 33] on link "[PERSON_NAME]" at bounding box center [409, 33] width 51 height 12
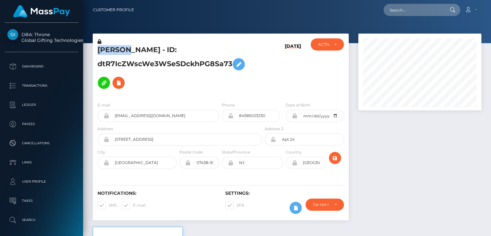
scroll to position [77, 123]
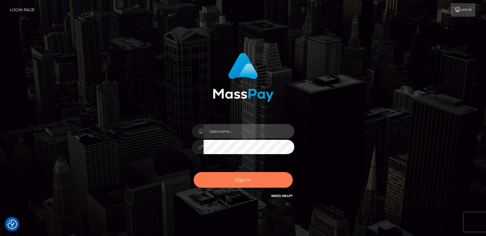
type input "[DOMAIN_NAME]"
click at [237, 174] on button "Sign in" at bounding box center [243, 180] width 99 height 16
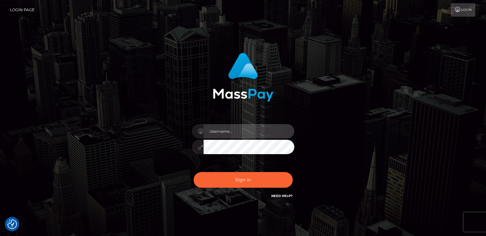
type input "[DOMAIN_NAME]"
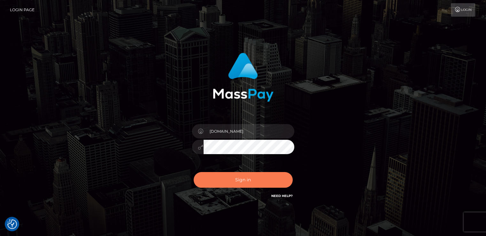
click at [237, 174] on button "Sign in" at bounding box center [243, 180] width 99 height 16
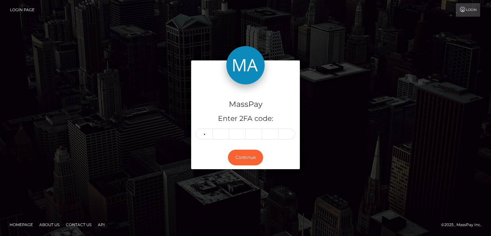
type input "1"
type input "7"
type input "5"
type input "8"
type input "0"
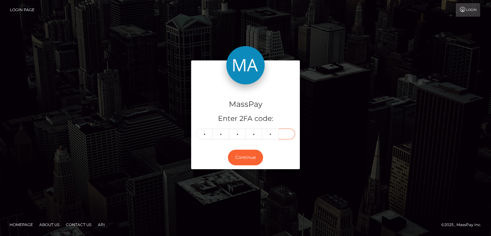
type input "9"
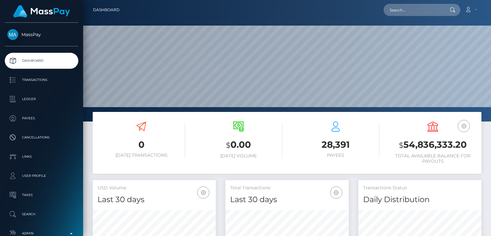
scroll to position [113, 123]
click at [403, 10] on input "text" at bounding box center [414, 10] width 60 height 12
paste input "denizayla132003@gmail.com"
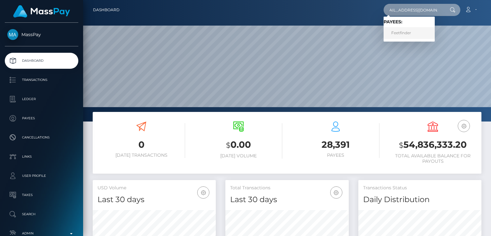
type input "denizayla132003@gmail.com"
click at [404, 31] on link "Feetfinder" at bounding box center [409, 33] width 51 height 12
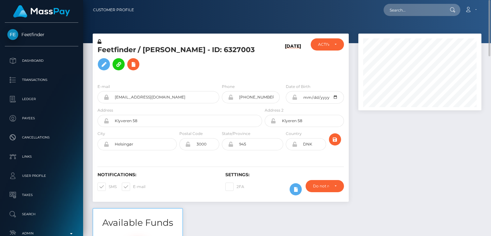
click at [149, 49] on h5 "Feetfinder / [PERSON_NAME] - ID: 6327003" at bounding box center [178, 59] width 161 height 28
copy h5 "Iulia"
click at [214, 73] on div "Feetfinder / [PERSON_NAME] - ID: 6327003" at bounding box center [178, 58] width 171 height 40
click at [208, 50] on h5 "Feetfinder / [PERSON_NAME] - ID: 6327003" at bounding box center [178, 59] width 161 height 28
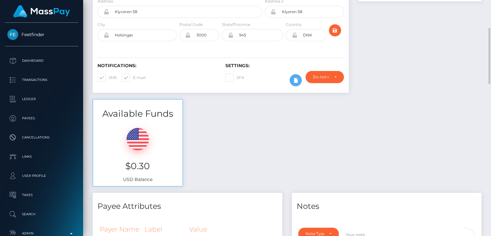
scroll to position [108, 0]
click at [204, 122] on div "Available Funds $0.30 USD Balance" at bounding box center [287, 147] width 398 height 94
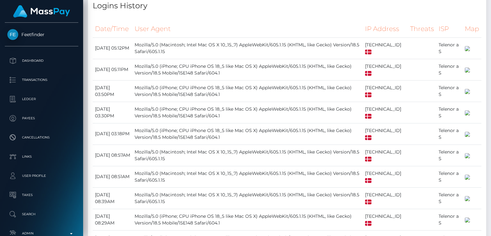
scroll to position [4, 0]
